Goal: Book appointment/travel/reservation

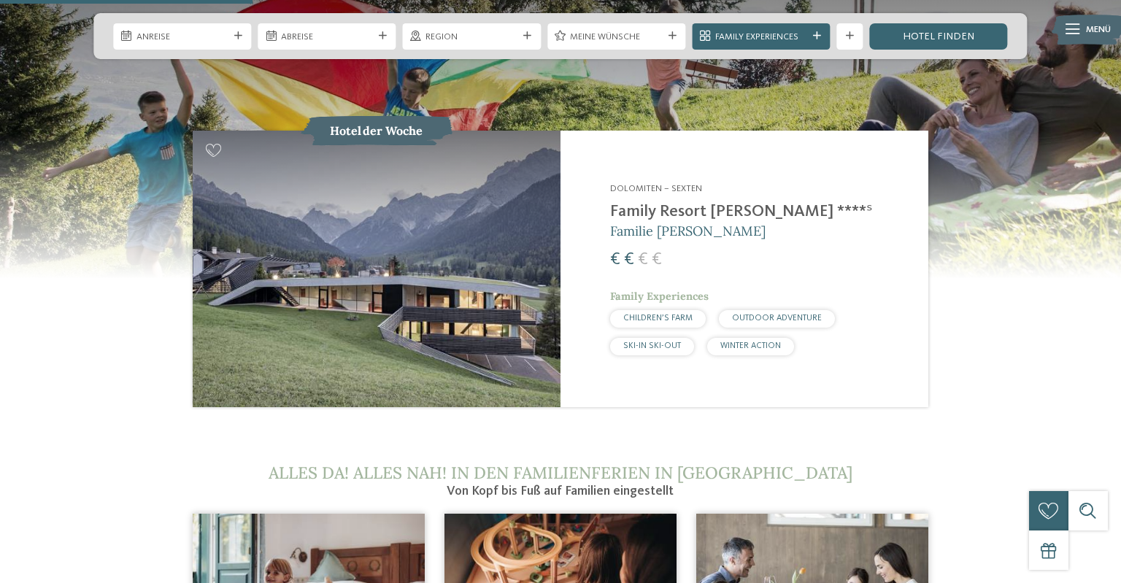
scroll to position [1387, 0]
click at [689, 202] on h2 "Family Resort Rainer ****ˢ" at bounding box center [761, 212] width 302 height 20
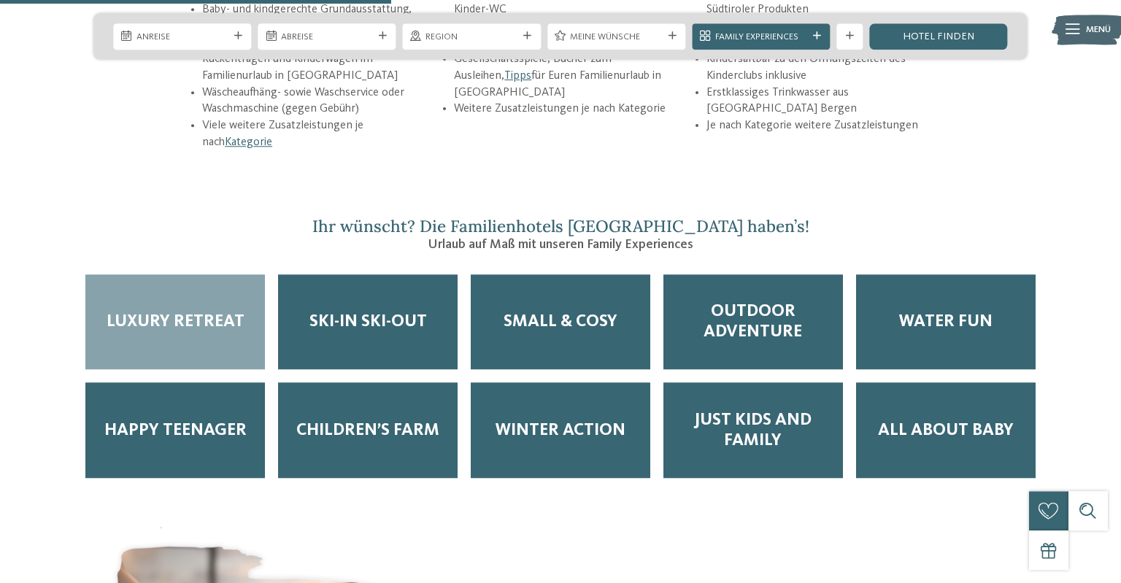
scroll to position [2081, 0]
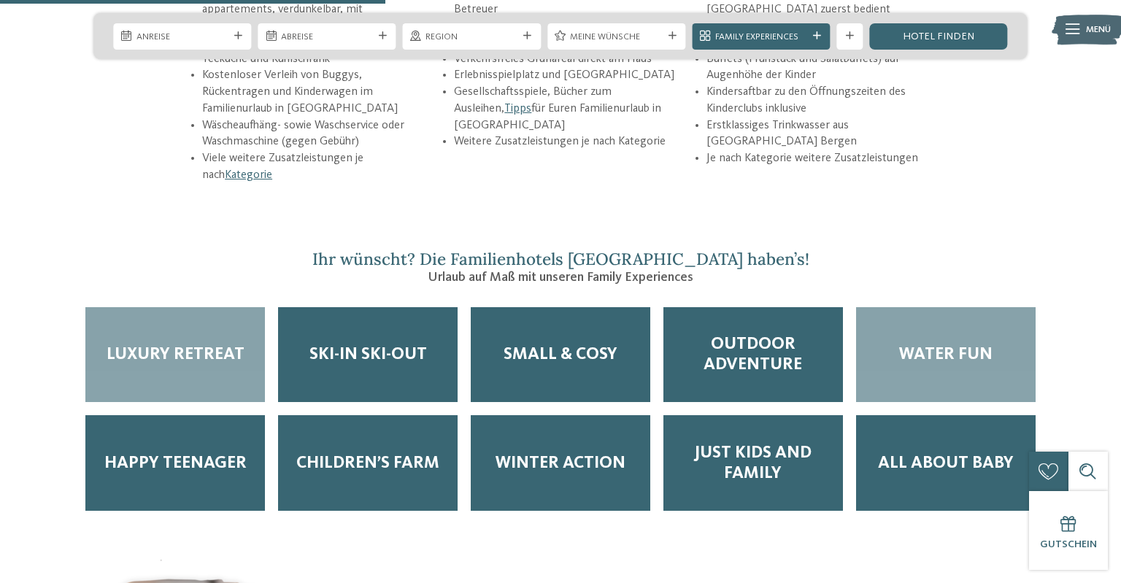
click at [988, 345] on span "Water Fun" at bounding box center [945, 355] width 93 height 20
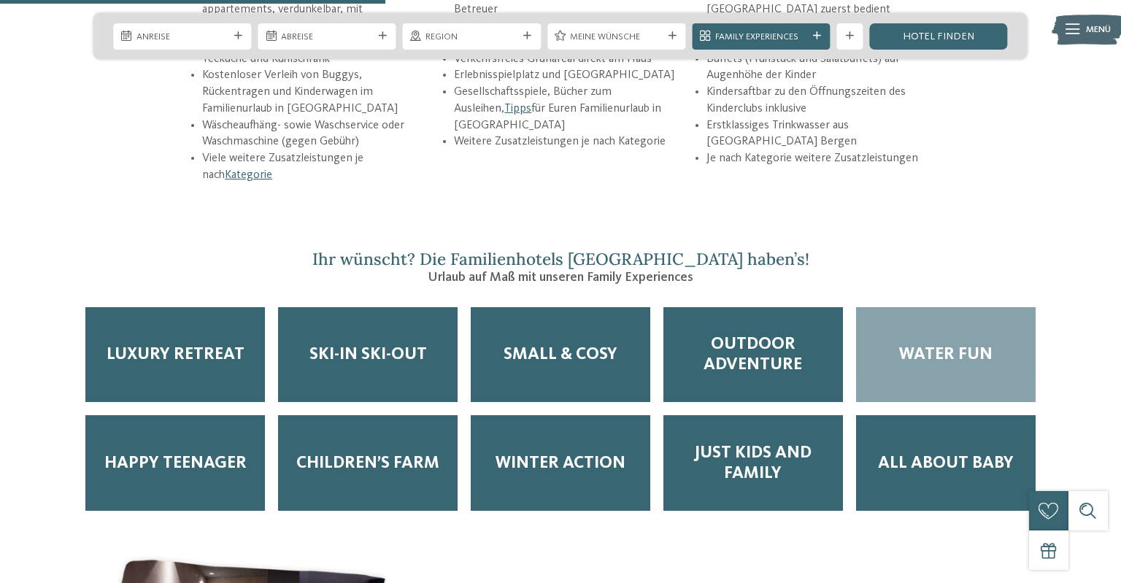
click at [954, 345] on span "Water Fun" at bounding box center [945, 355] width 93 height 20
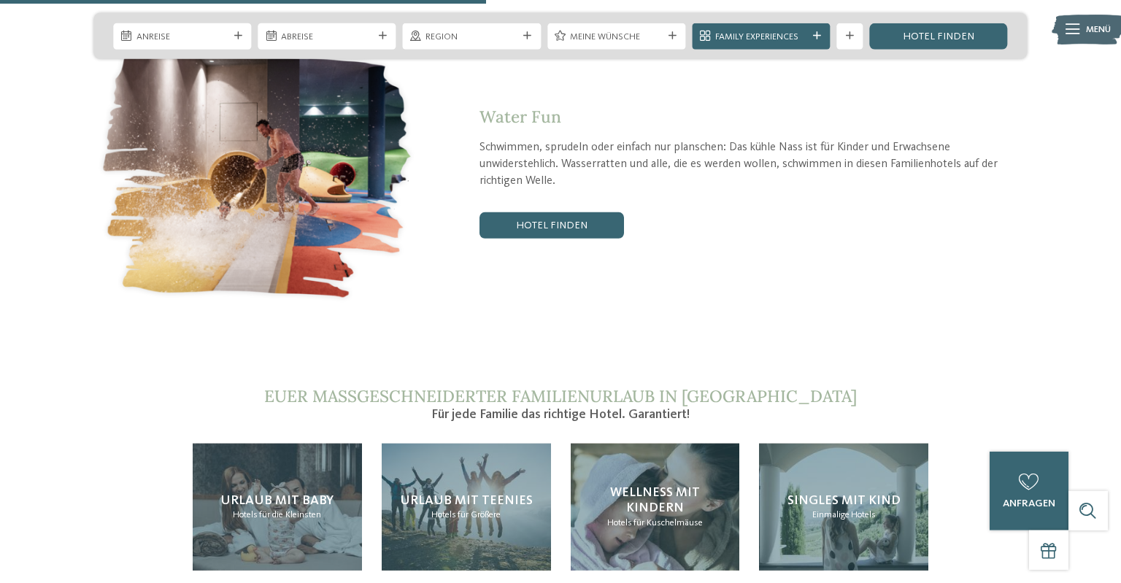
scroll to position [2621, 0]
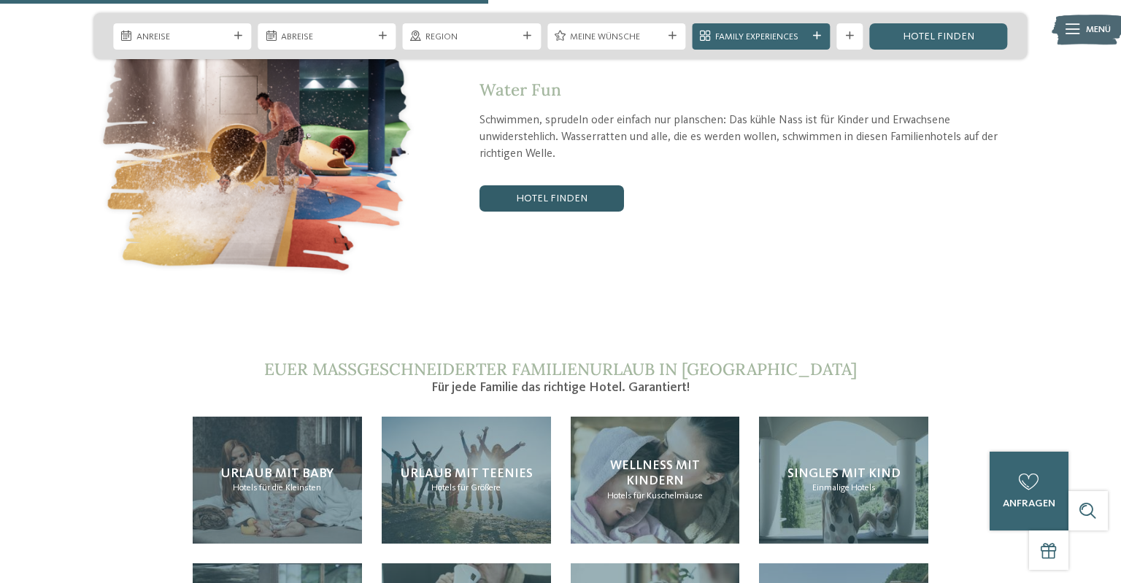
click at [539, 185] on link "Hotel finden" at bounding box center [552, 198] width 145 height 26
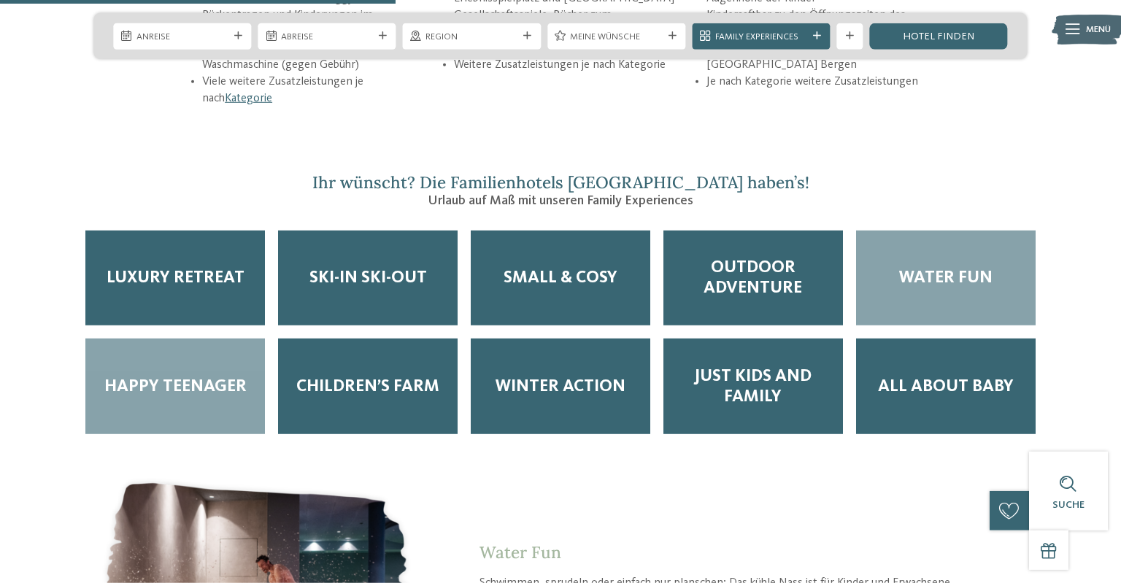
scroll to position [2158, 0]
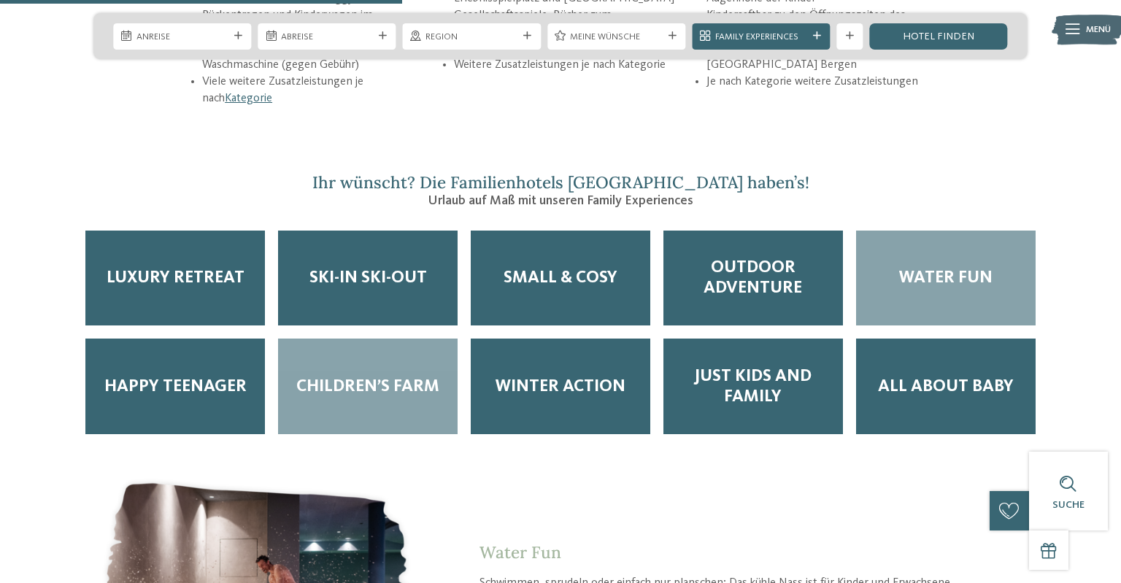
click at [355, 377] on span "Children’s Farm" at bounding box center [367, 387] width 143 height 20
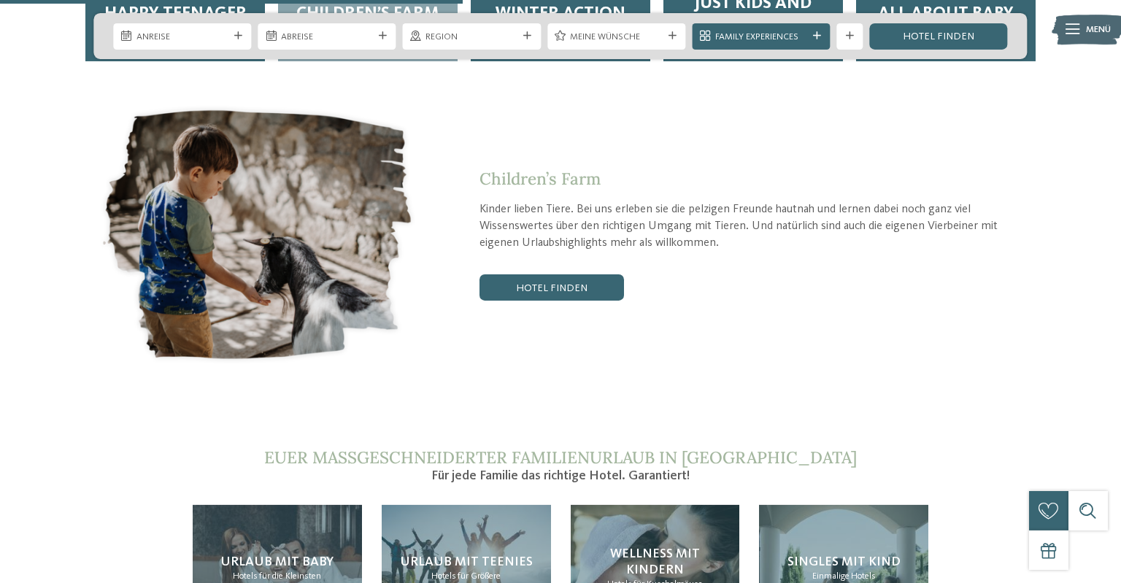
scroll to position [2543, 0]
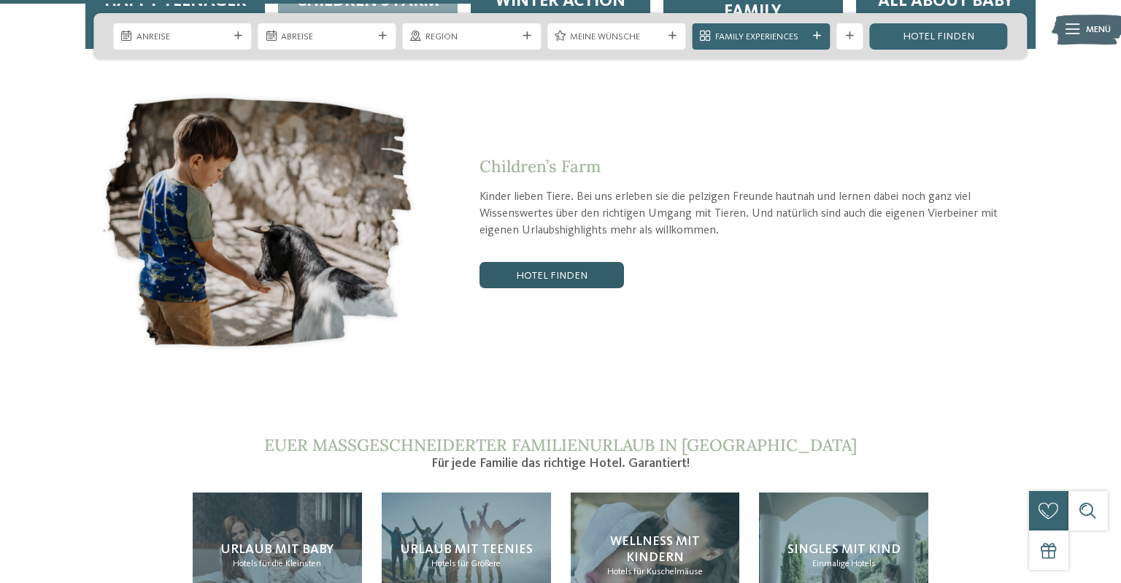
click at [518, 262] on link "Hotel finden" at bounding box center [552, 275] width 145 height 26
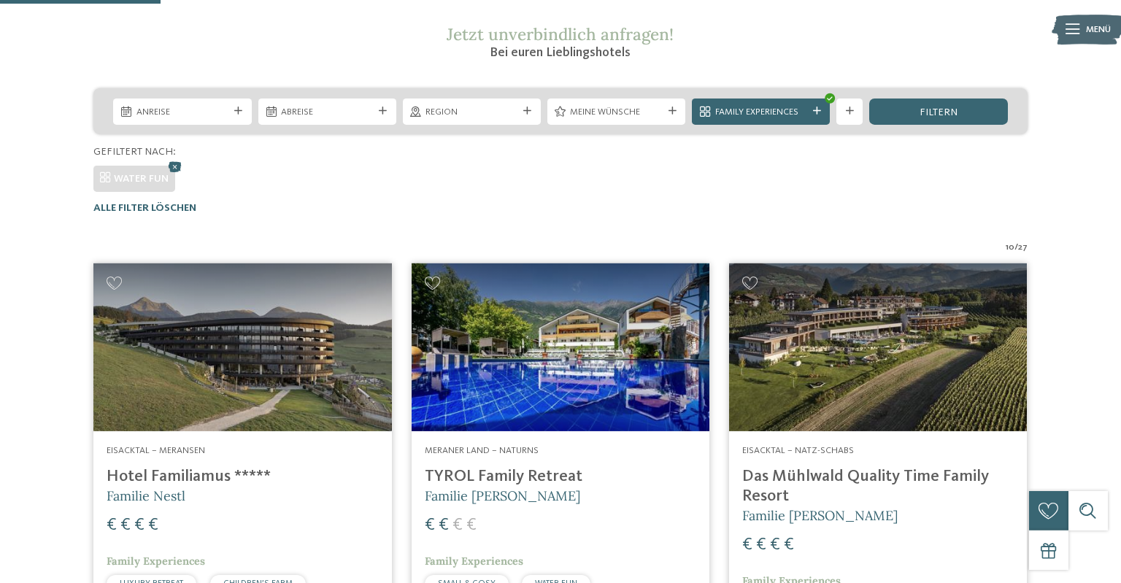
scroll to position [192, 0]
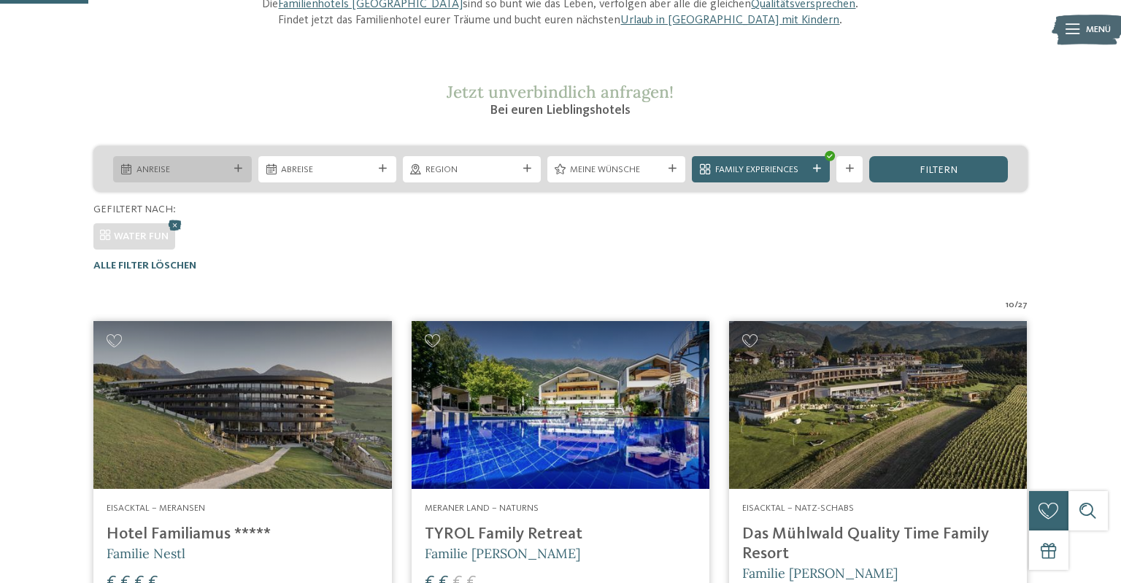
click at [128, 165] on icon at bounding box center [126, 169] width 10 height 10
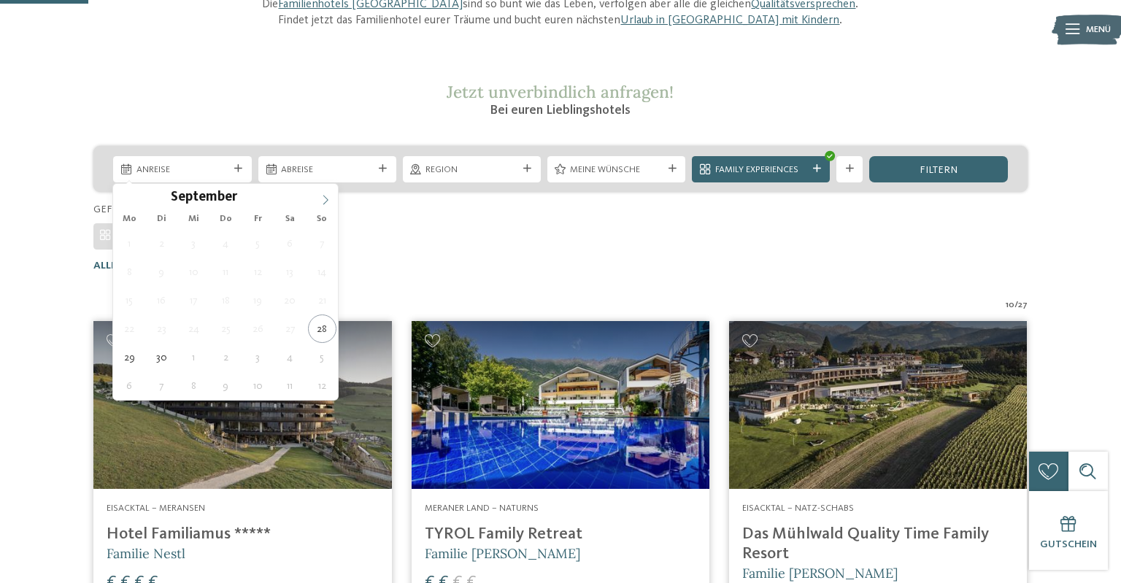
click at [320, 196] on span at bounding box center [325, 196] width 25 height 25
type div "24.10.2025"
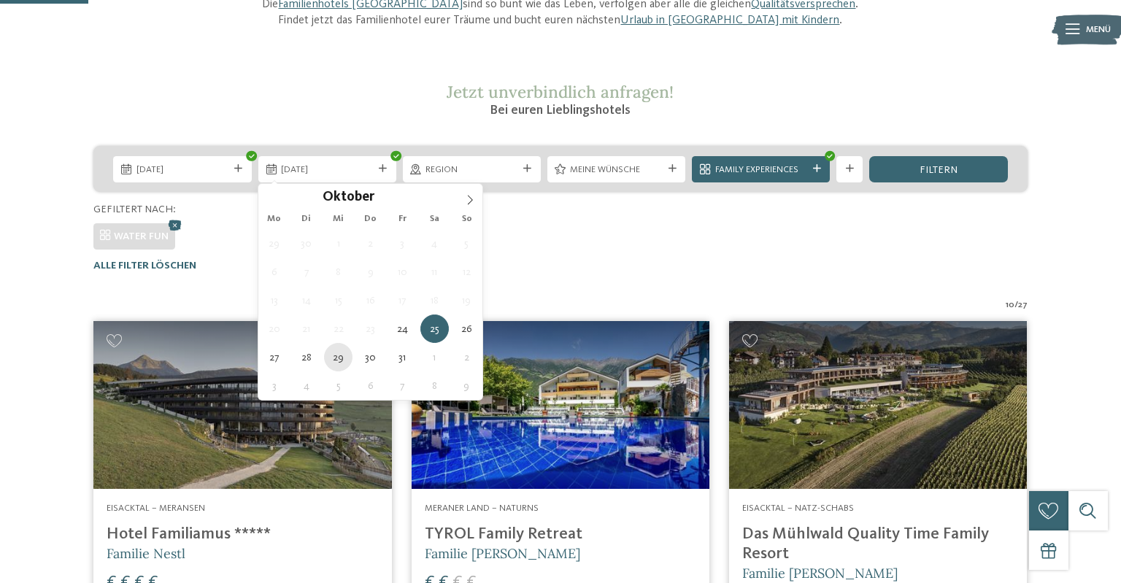
type div "29.10.2025"
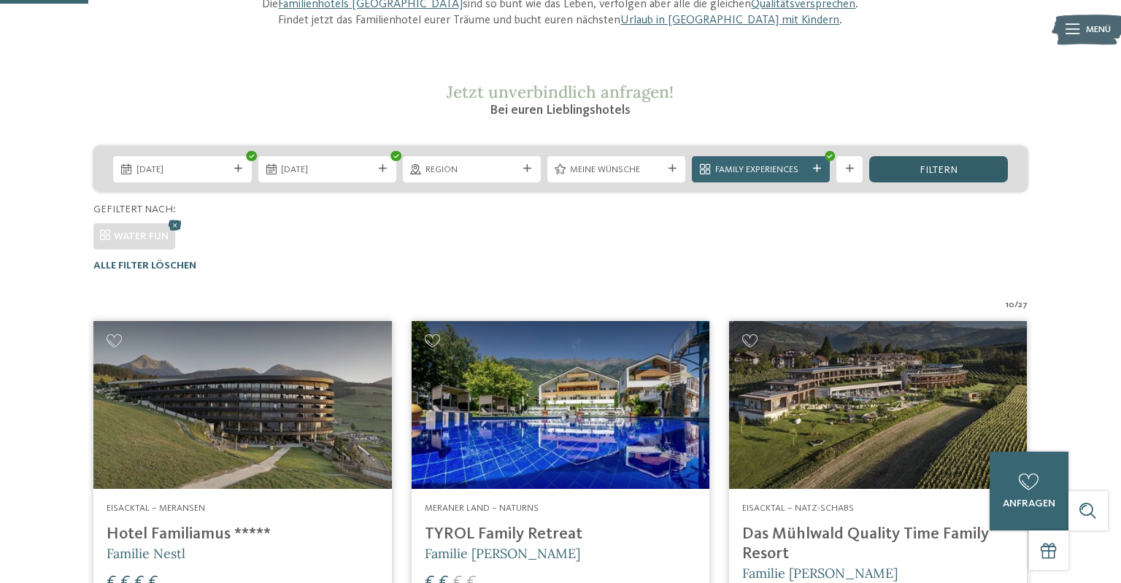
click at [953, 169] on span "filtern" at bounding box center [939, 170] width 38 height 10
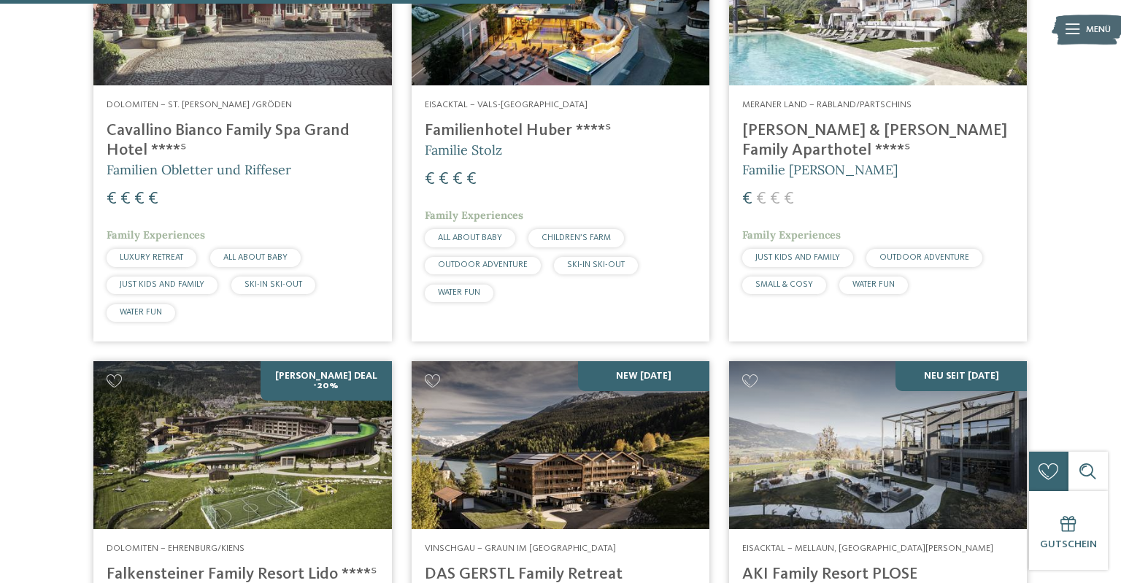
scroll to position [731, 0]
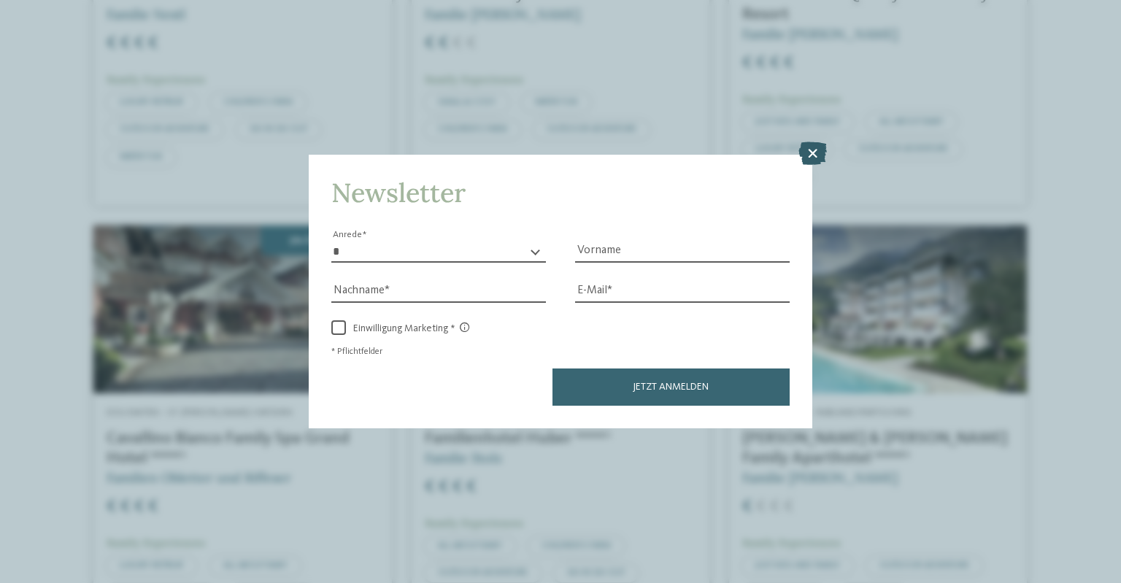
click at [813, 151] on icon at bounding box center [813, 153] width 28 height 23
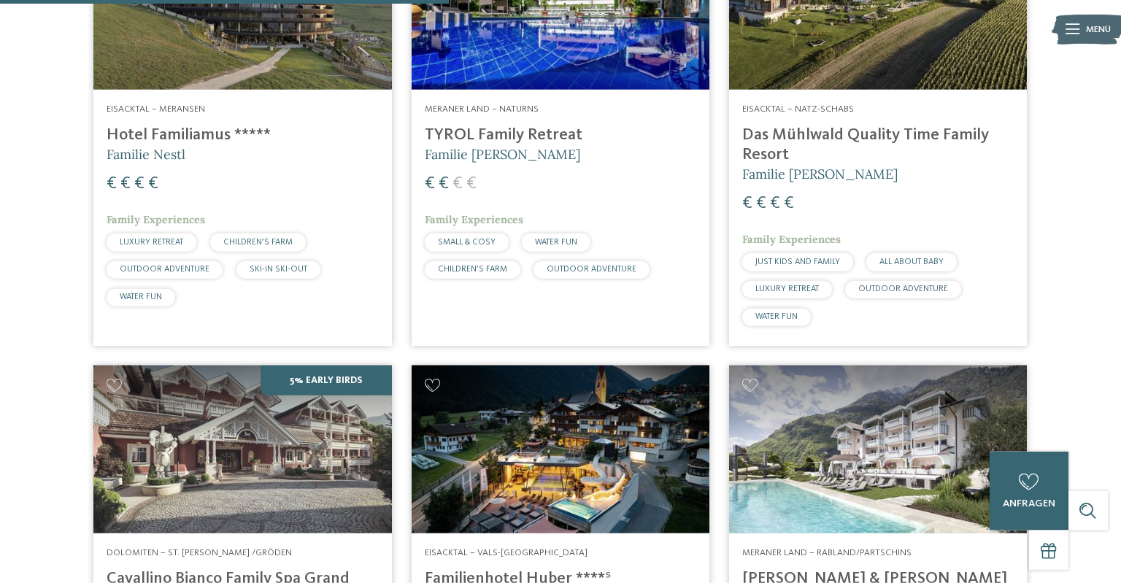
scroll to position [423, 0]
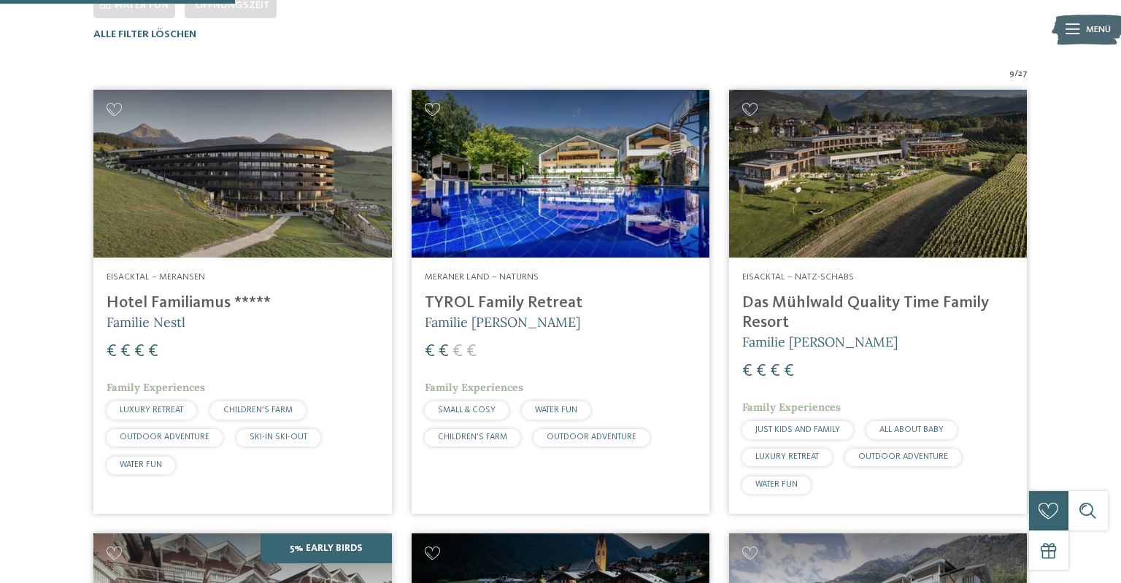
click at [829, 312] on h4 "Das Mühlwald Quality Time Family Resort" at bounding box center [878, 312] width 272 height 39
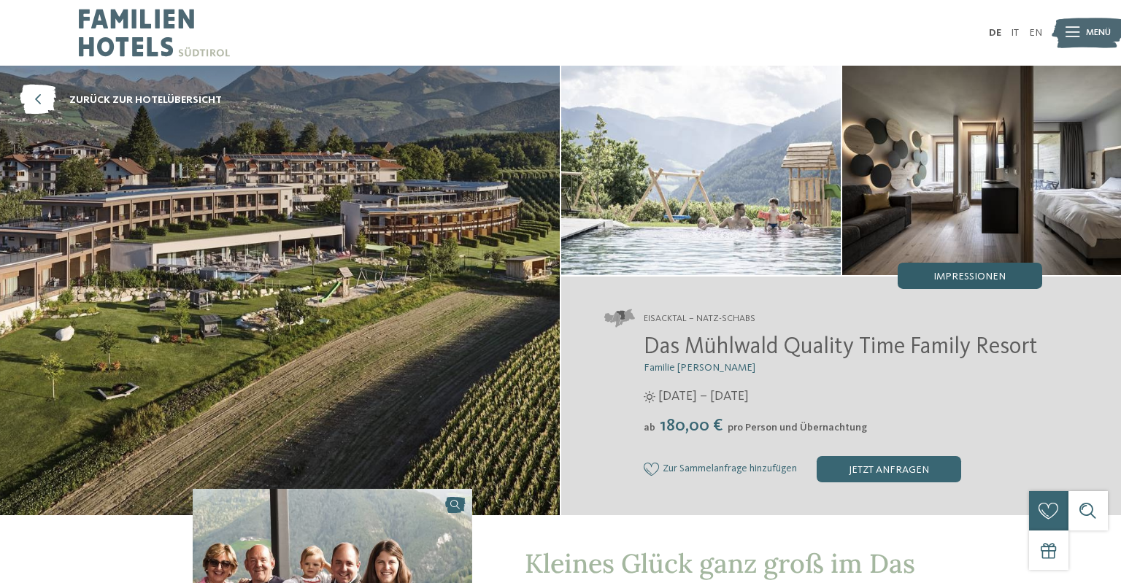
click at [942, 275] on span "Impressionen" at bounding box center [970, 277] width 72 height 10
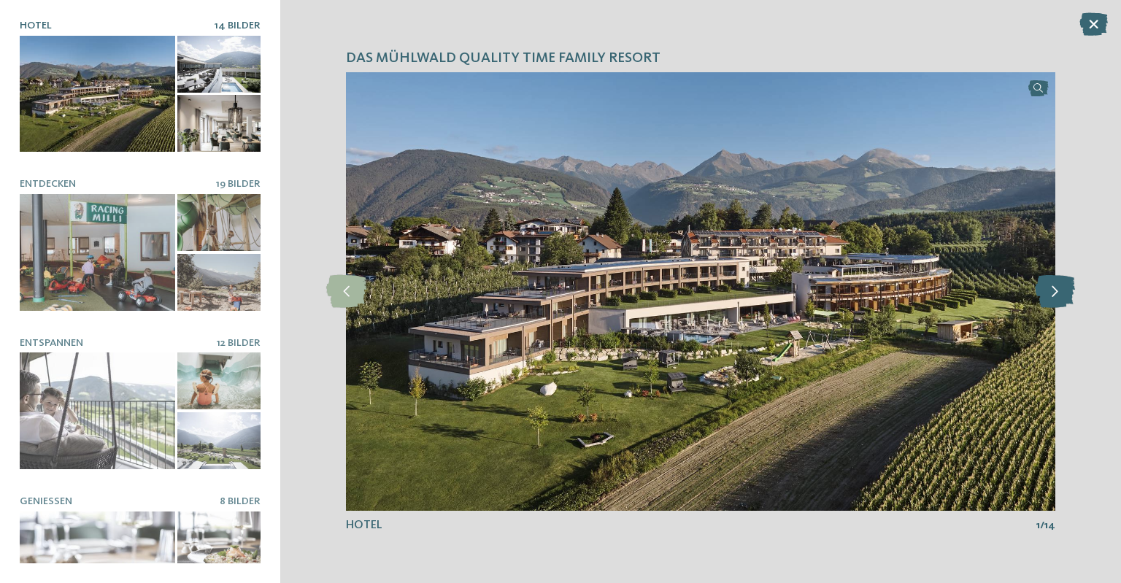
click at [1061, 294] on icon at bounding box center [1055, 291] width 40 height 33
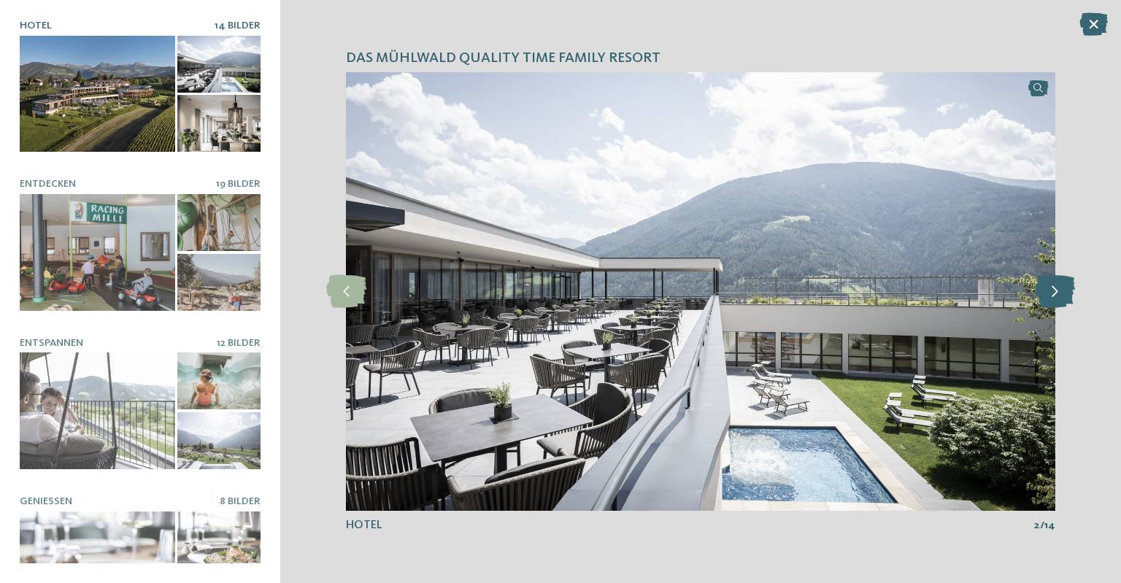
click at [1061, 294] on icon at bounding box center [1055, 291] width 40 height 33
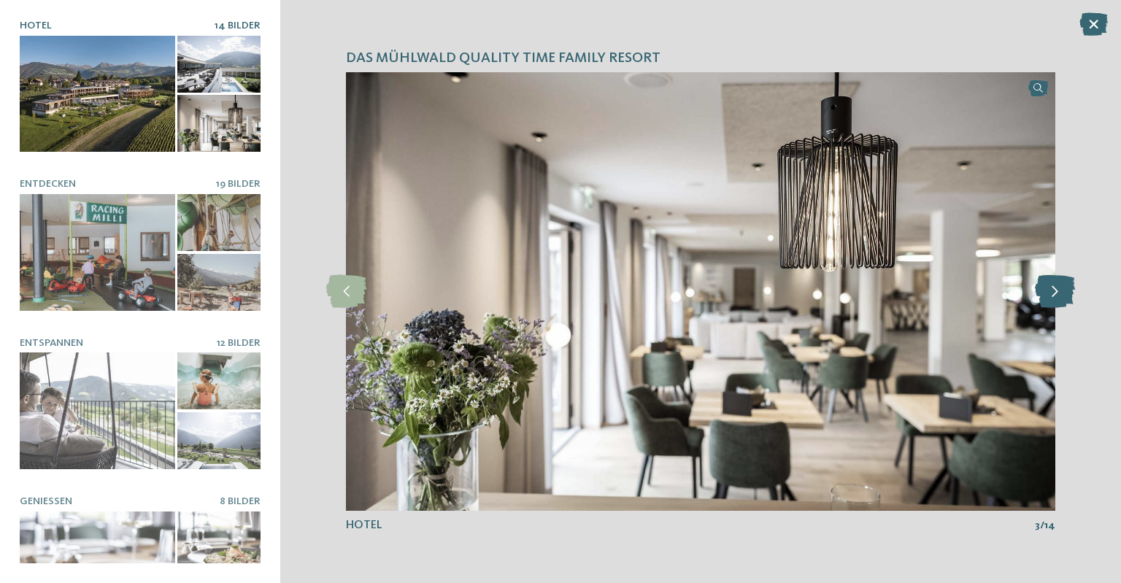
click at [1061, 294] on icon at bounding box center [1055, 291] width 40 height 33
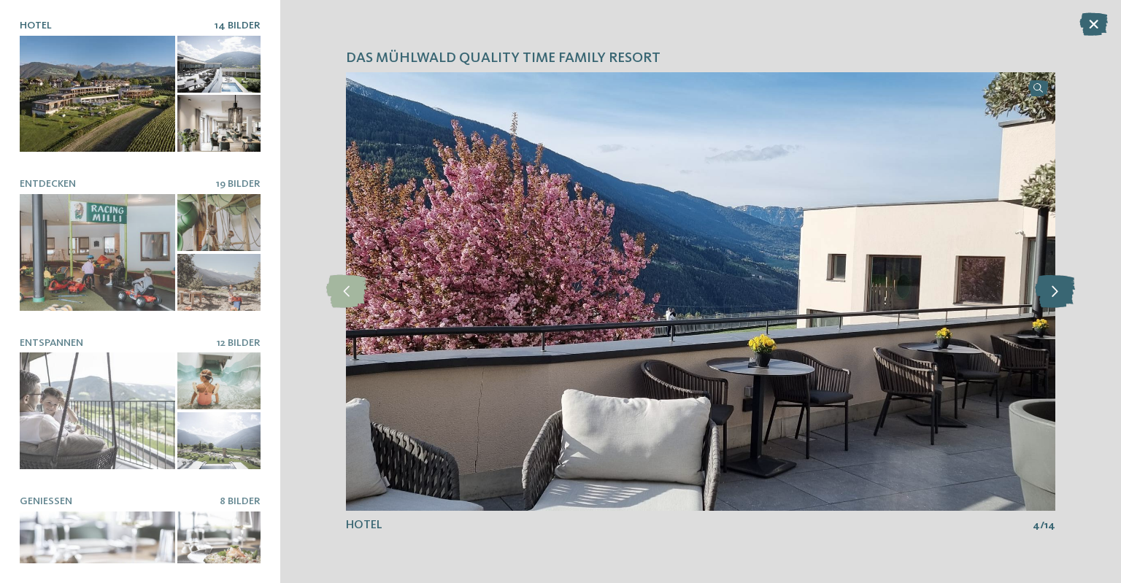
click at [1061, 294] on icon at bounding box center [1055, 291] width 40 height 33
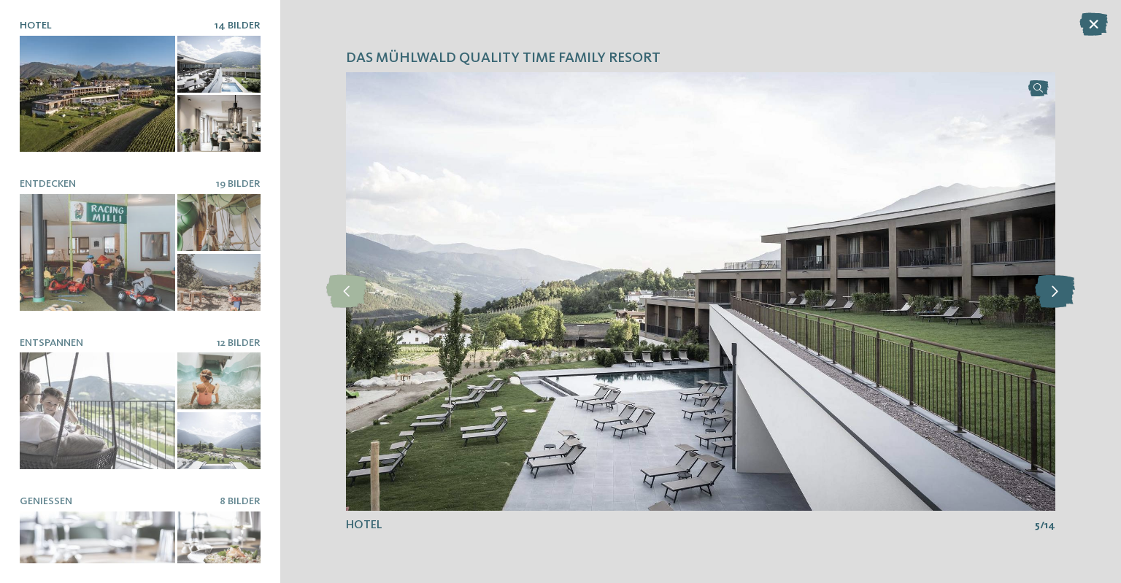
click at [1061, 294] on icon at bounding box center [1055, 291] width 40 height 33
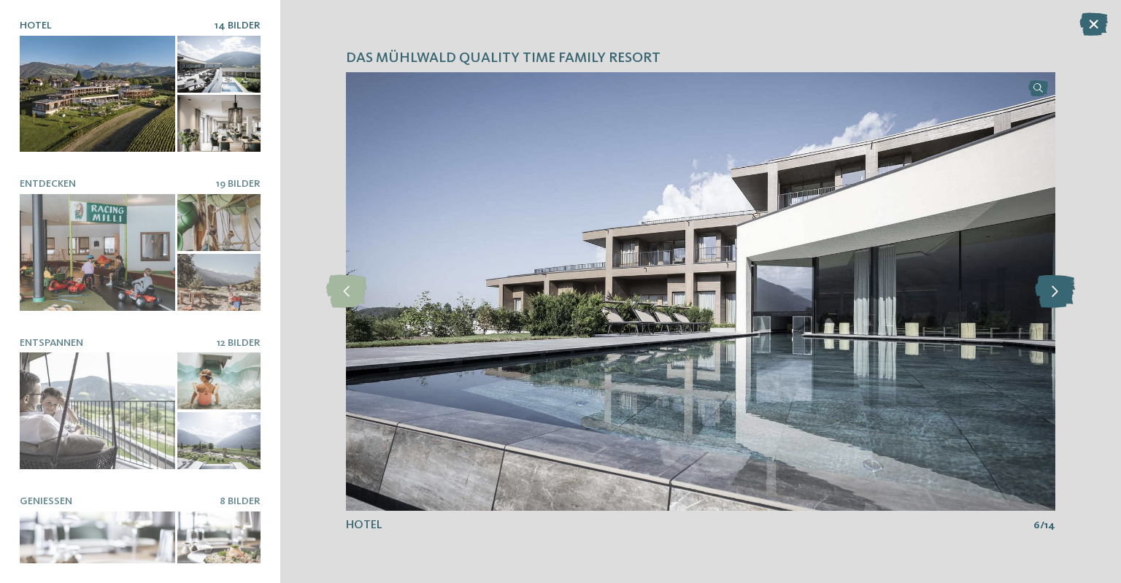
click at [1061, 294] on icon at bounding box center [1055, 291] width 40 height 33
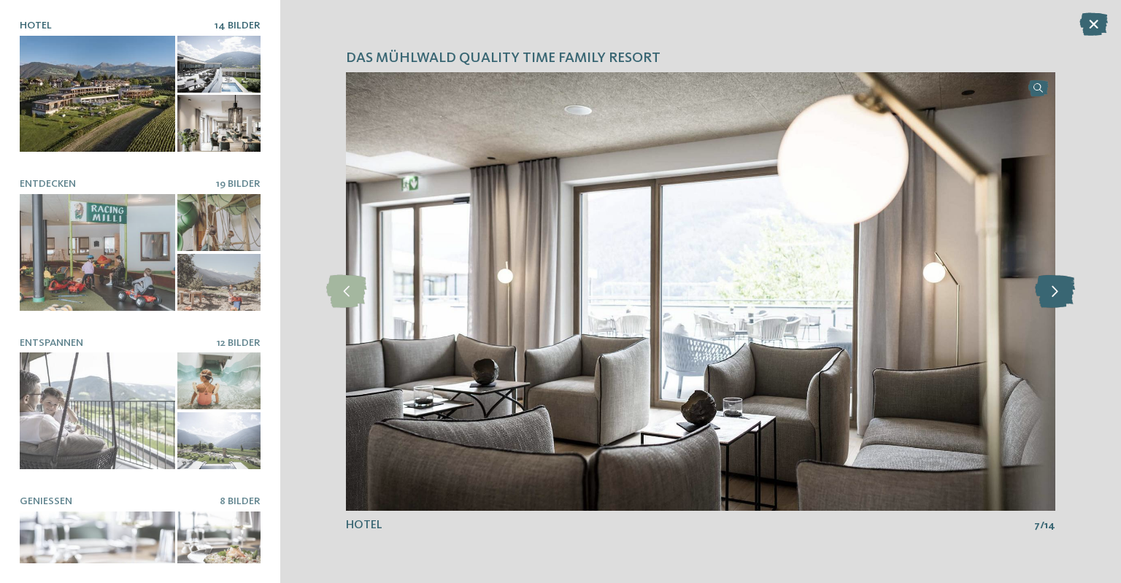
click at [1061, 294] on icon at bounding box center [1055, 291] width 40 height 33
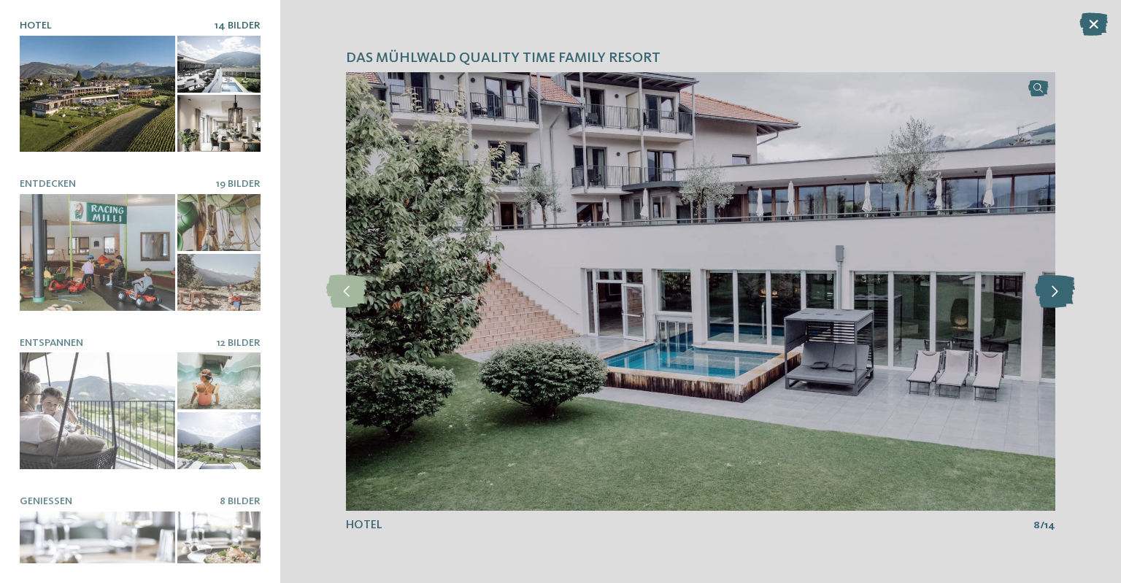
click at [1061, 294] on icon at bounding box center [1055, 291] width 40 height 33
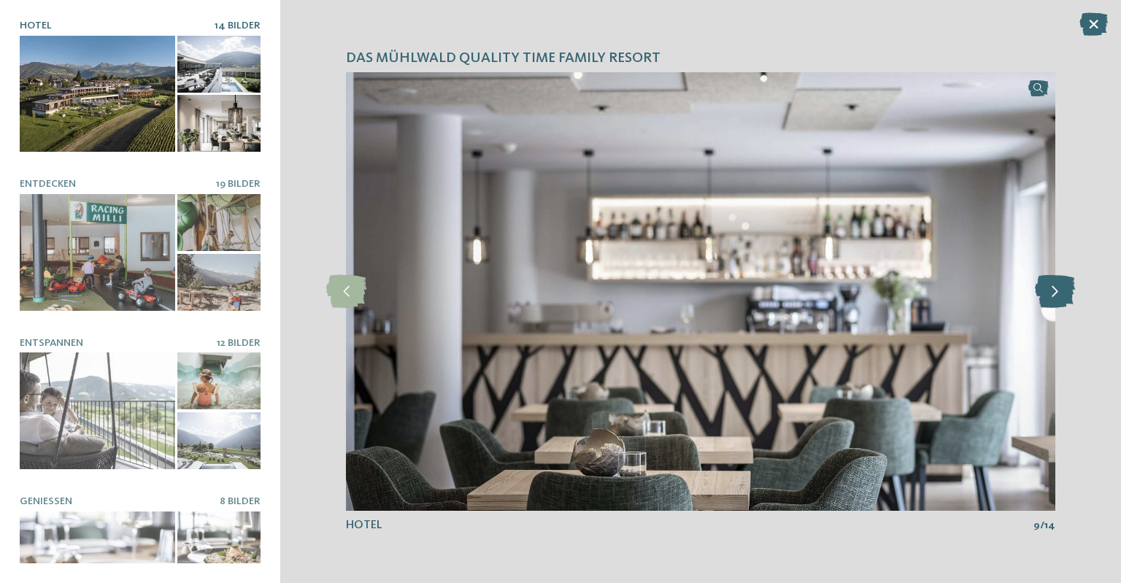
click at [1061, 294] on icon at bounding box center [1055, 291] width 40 height 33
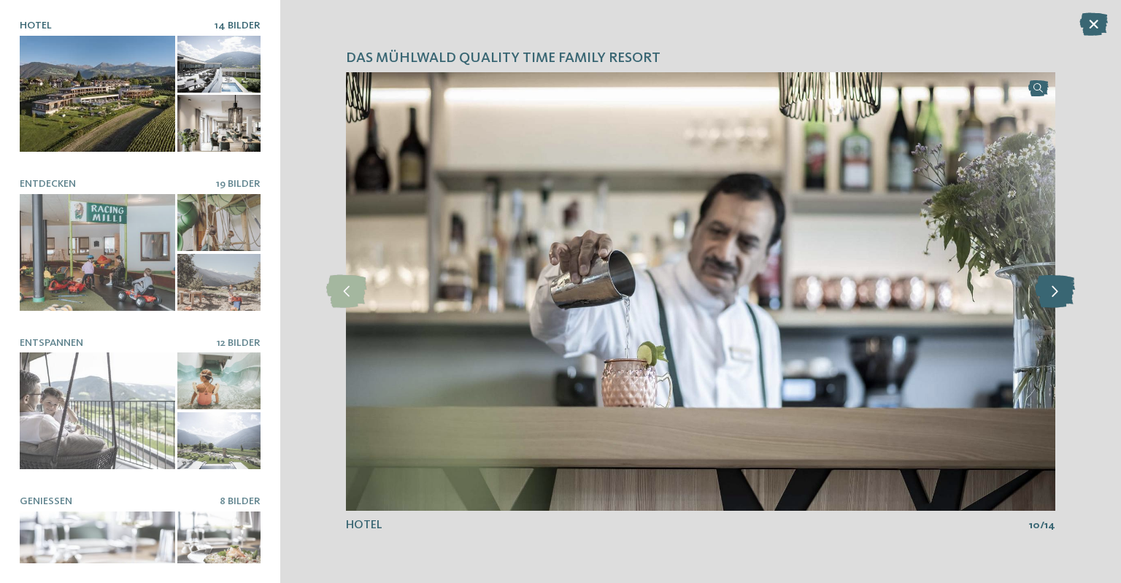
click at [1061, 294] on icon at bounding box center [1055, 291] width 40 height 33
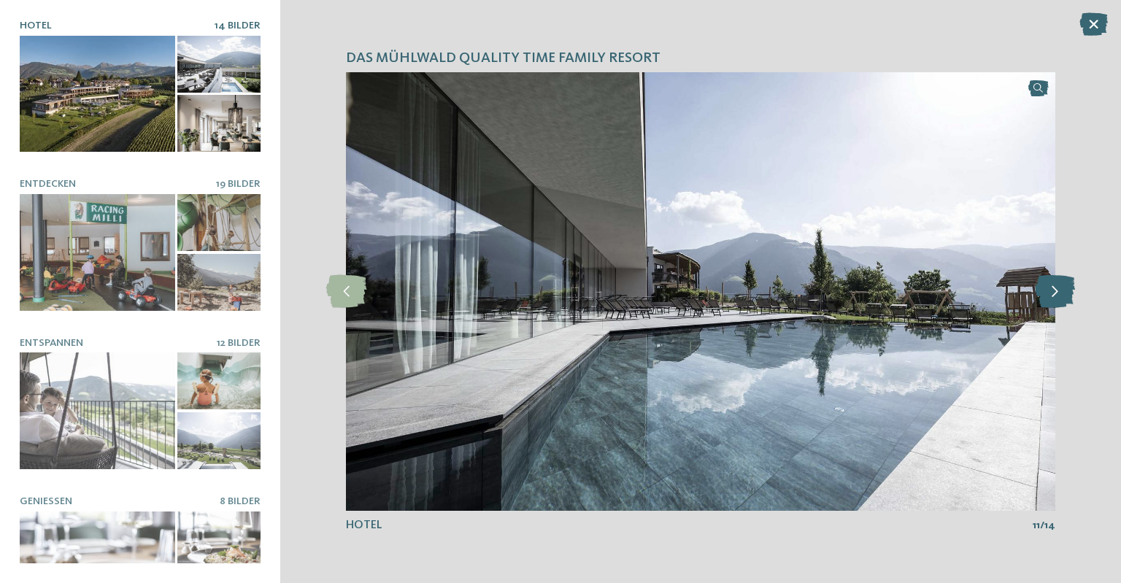
click at [1061, 294] on icon at bounding box center [1055, 291] width 40 height 33
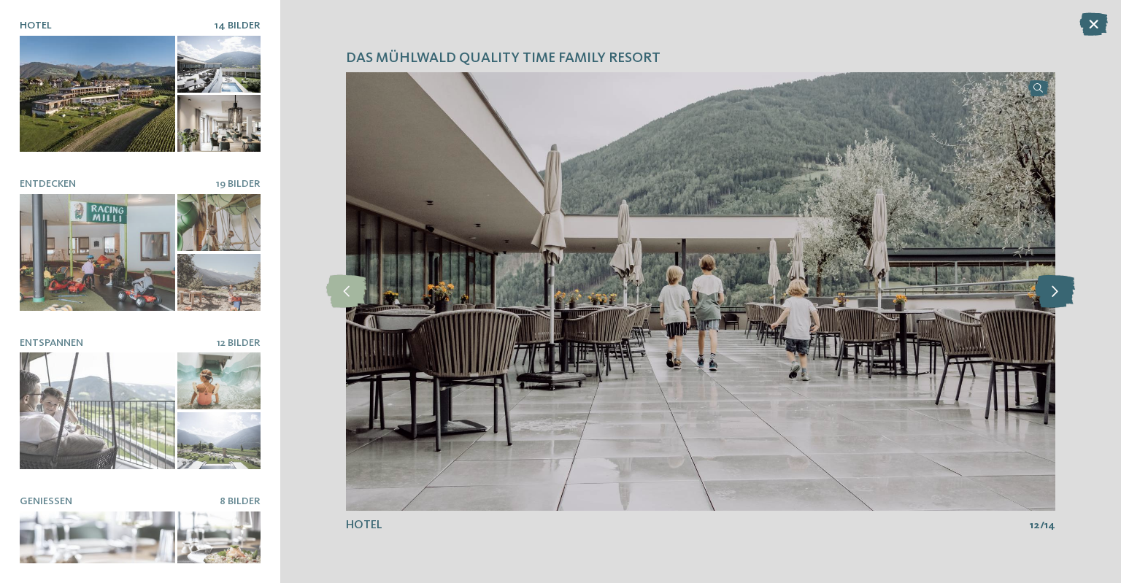
click at [1061, 294] on icon at bounding box center [1055, 291] width 40 height 33
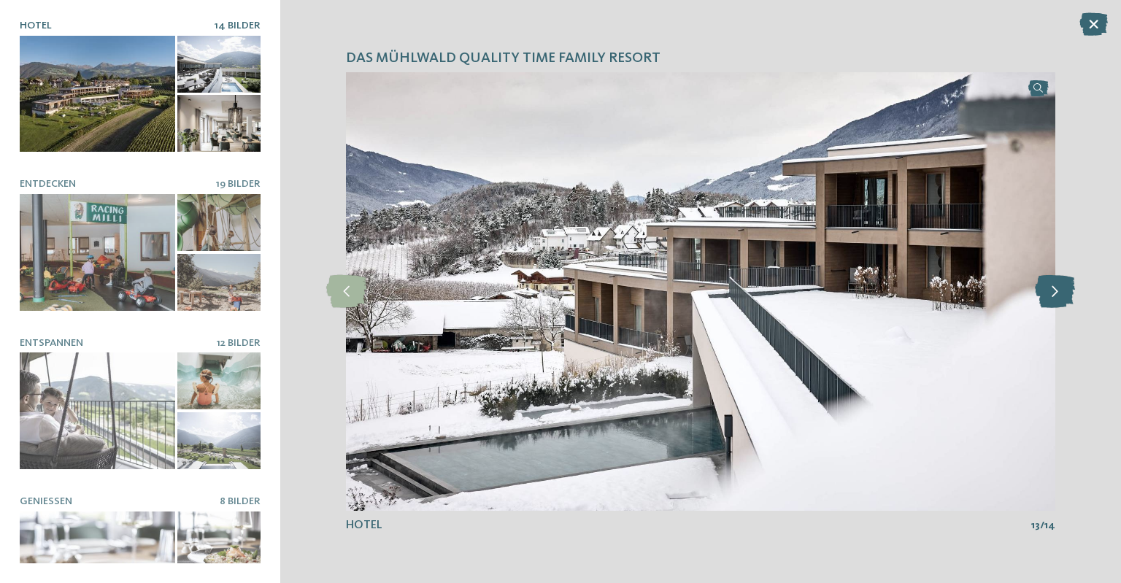
click at [1061, 294] on icon at bounding box center [1055, 291] width 40 height 33
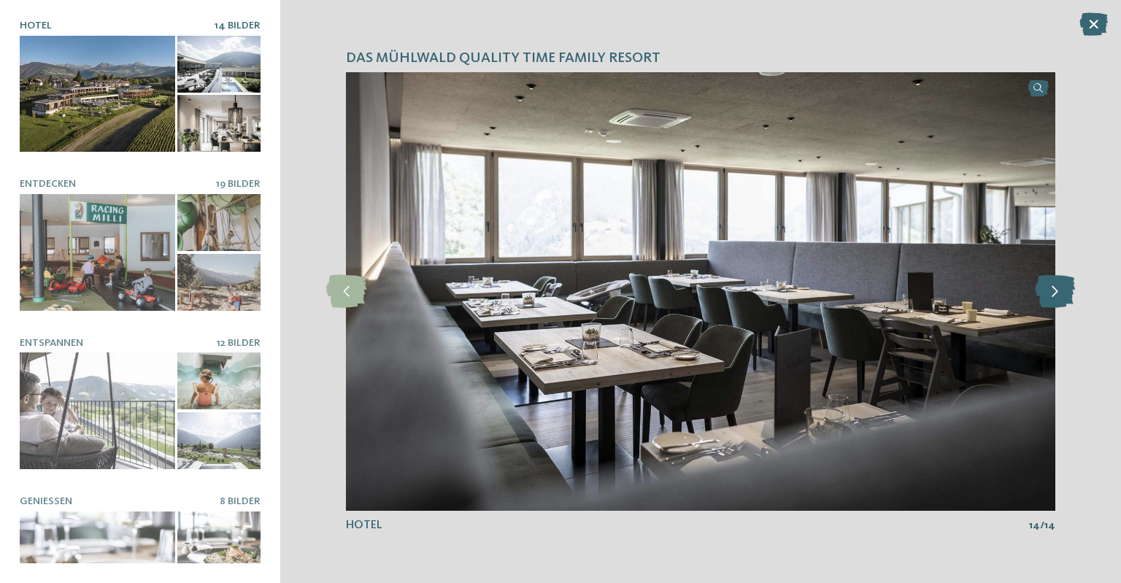
click at [1061, 294] on icon at bounding box center [1055, 291] width 40 height 33
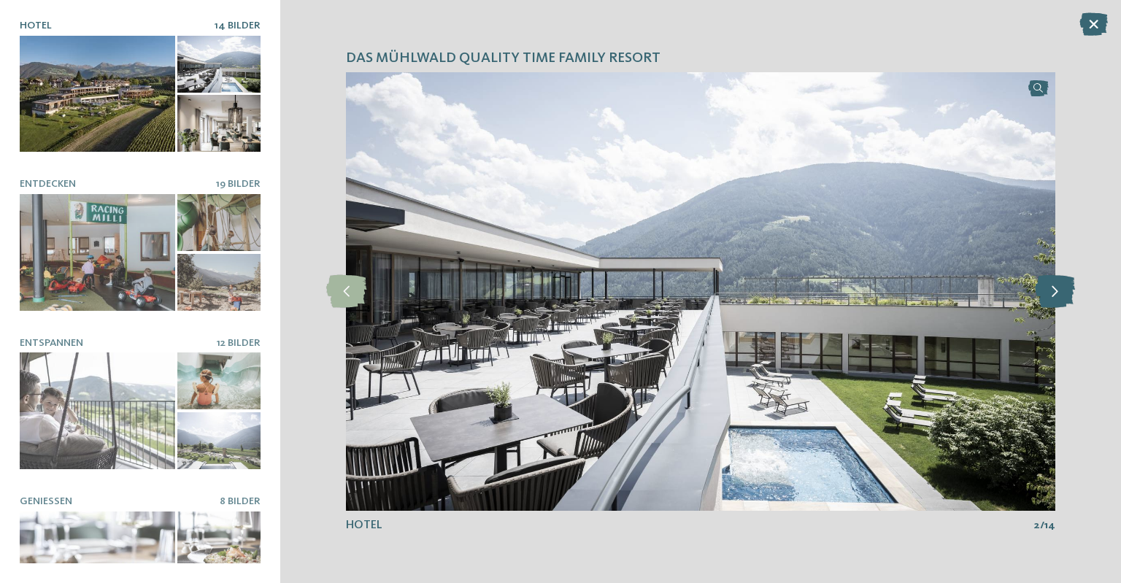
click at [1061, 294] on icon at bounding box center [1055, 291] width 40 height 33
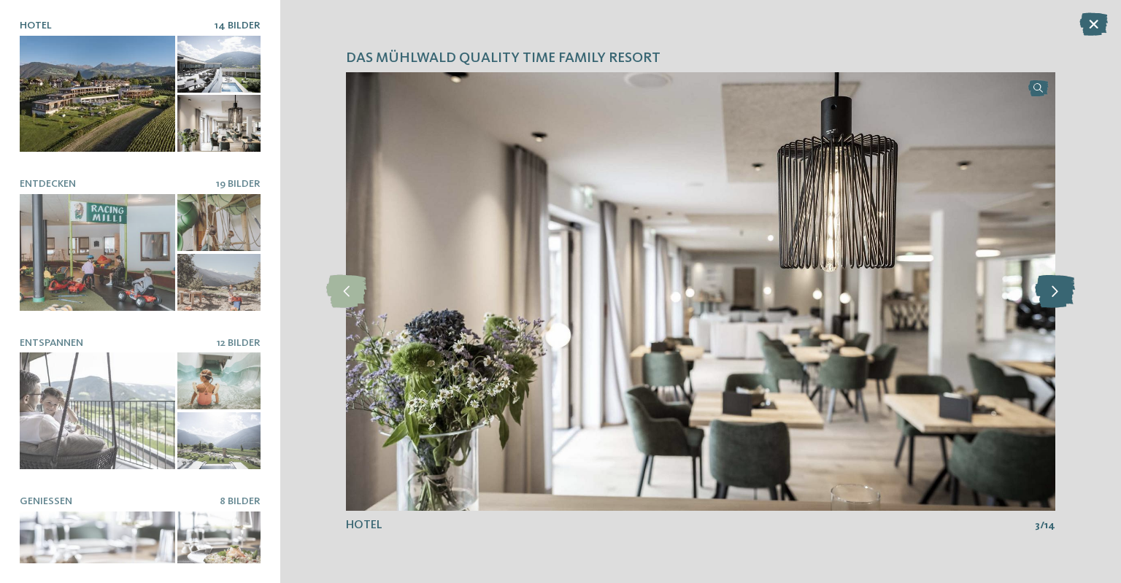
click at [1061, 294] on icon at bounding box center [1055, 291] width 40 height 33
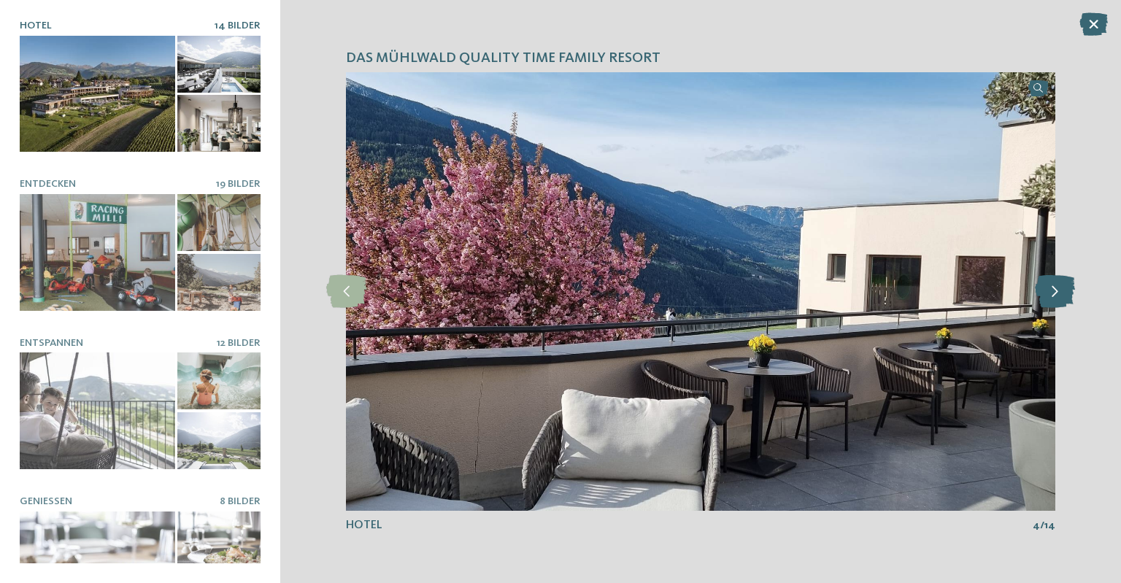
click at [1061, 294] on icon at bounding box center [1055, 291] width 40 height 33
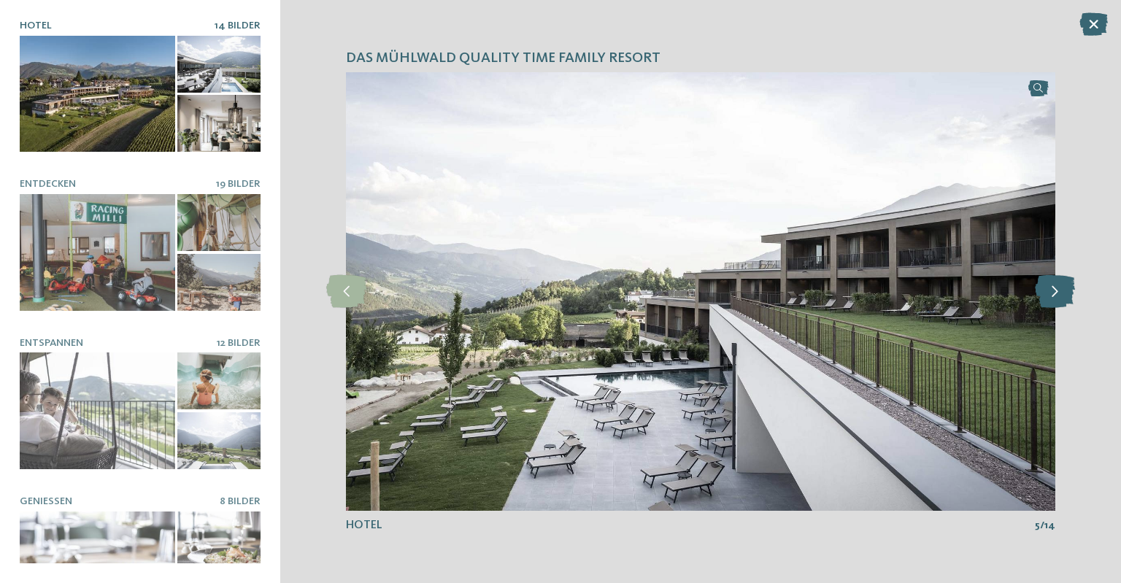
click at [1061, 294] on icon at bounding box center [1055, 291] width 40 height 33
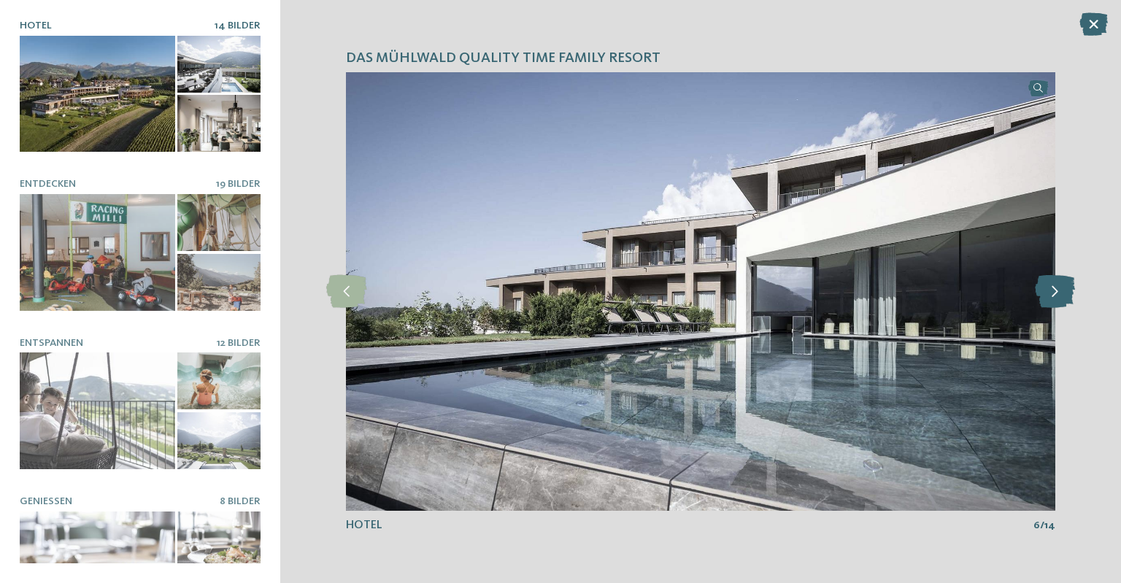
click at [1061, 294] on icon at bounding box center [1055, 291] width 40 height 33
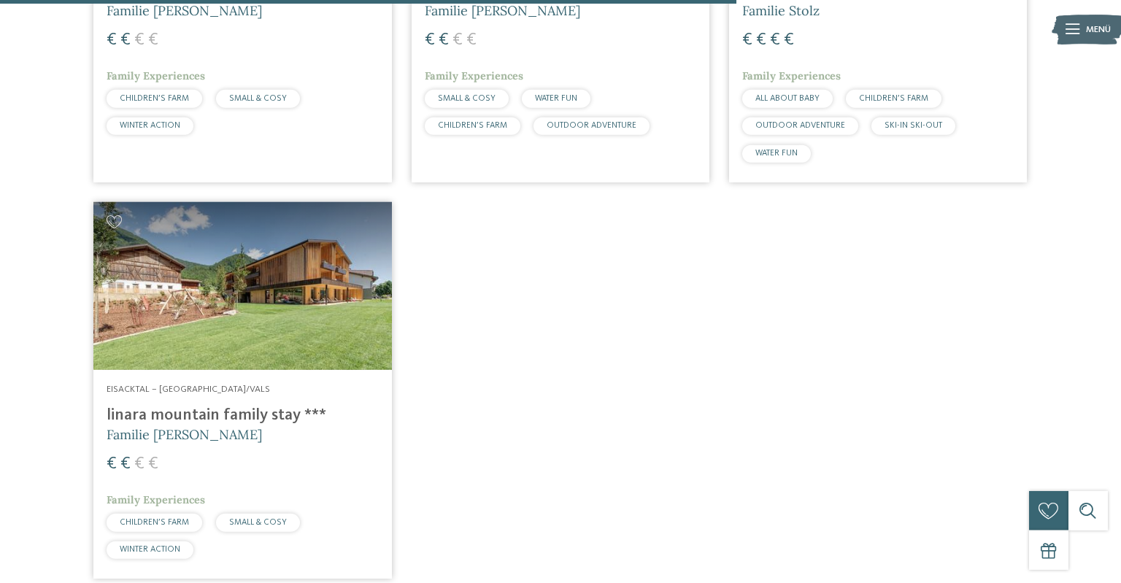
scroll to position [1271, 0]
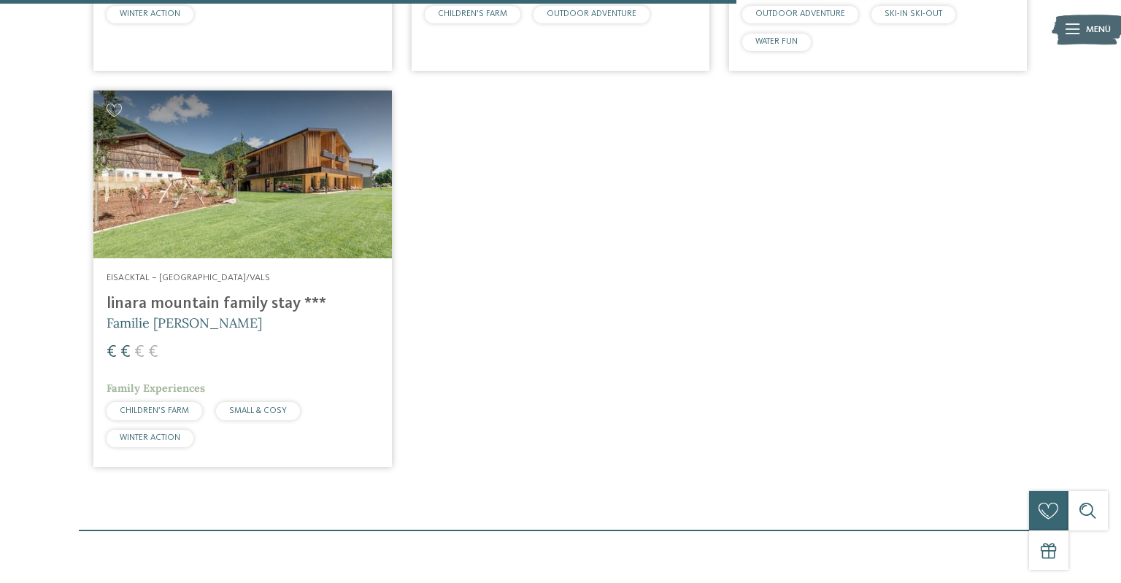
click at [187, 312] on h4 "linara mountain family stay ***" at bounding box center [243, 304] width 272 height 20
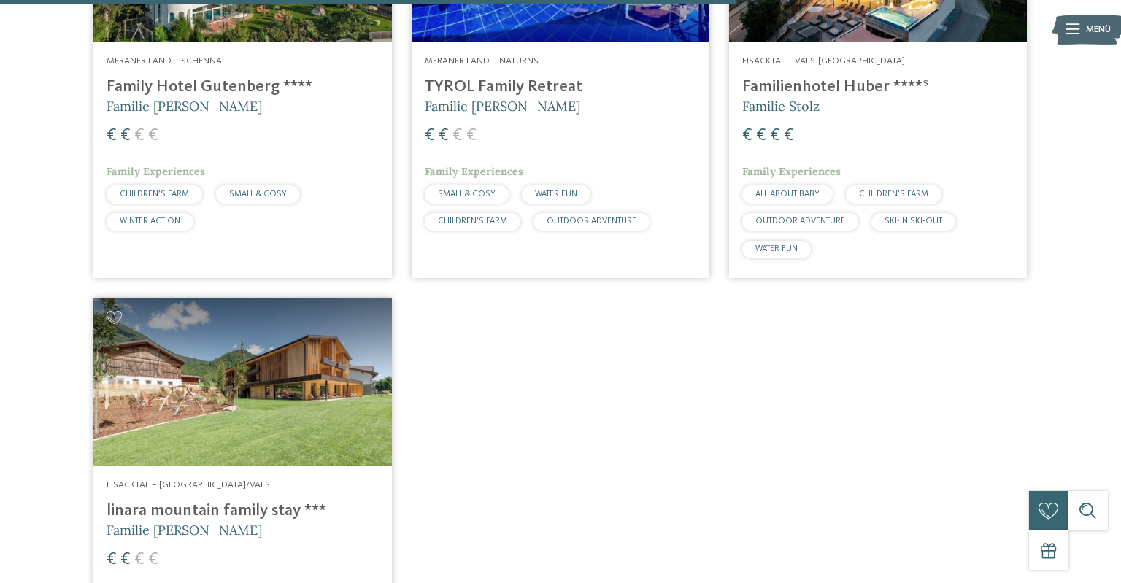
scroll to position [885, 0]
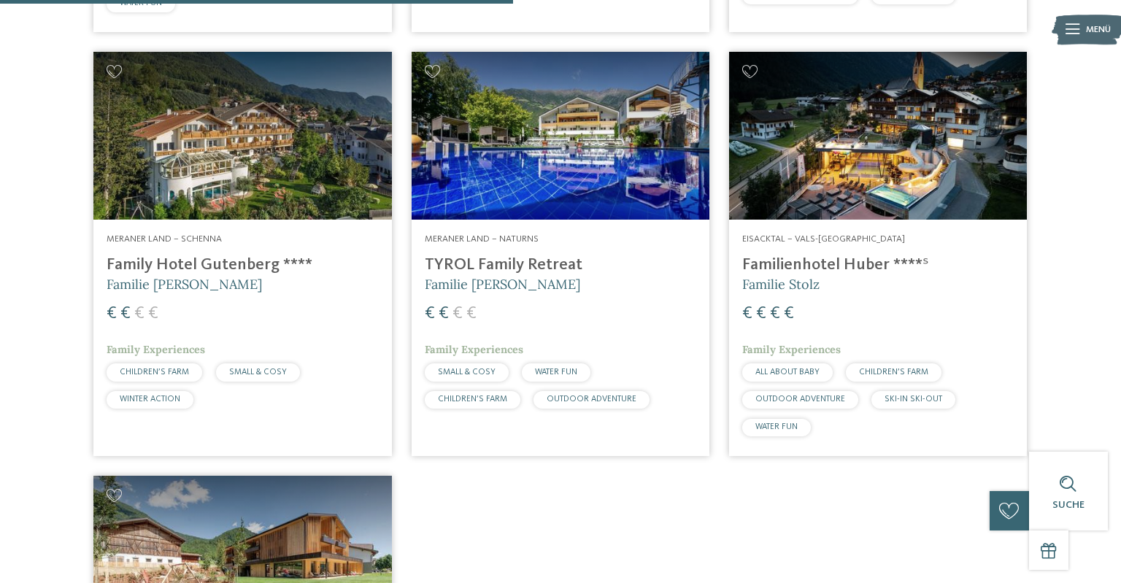
click at [782, 261] on h4 "Familienhotel Huber ****ˢ" at bounding box center [878, 265] width 272 height 20
click at [780, 264] on h4 "Familienhotel Huber ****ˢ" at bounding box center [878, 265] width 272 height 20
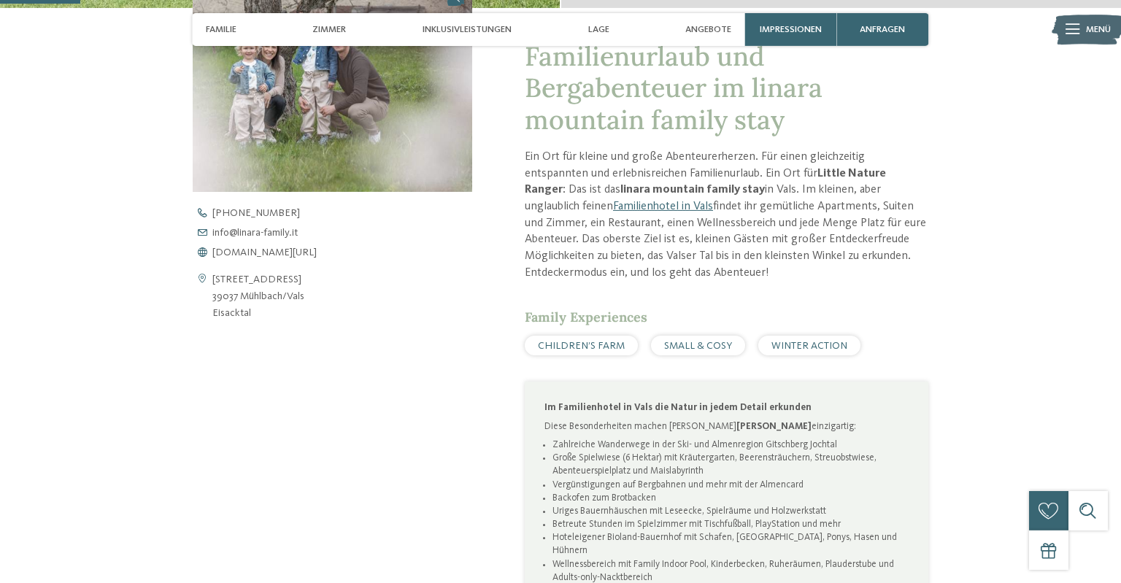
scroll to position [693, 0]
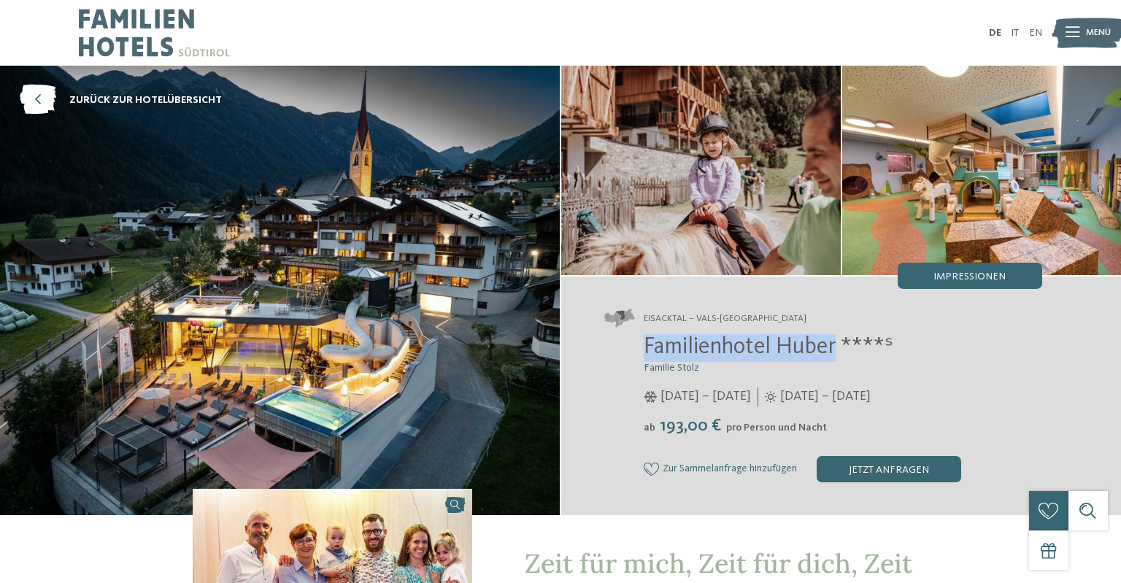
drag, startPoint x: 642, startPoint y: 358, endPoint x: 834, endPoint y: 349, distance: 192.2
click at [834, 349] on div "Familienhotel Huber ****ˢ Familie Stolz [DATE] – [DATE] [DATE] – [DATE]" at bounding box center [823, 408] width 438 height 148
copy span "Familienhotel [PERSON_NAME]"
